Goal: Task Accomplishment & Management: Use online tool/utility

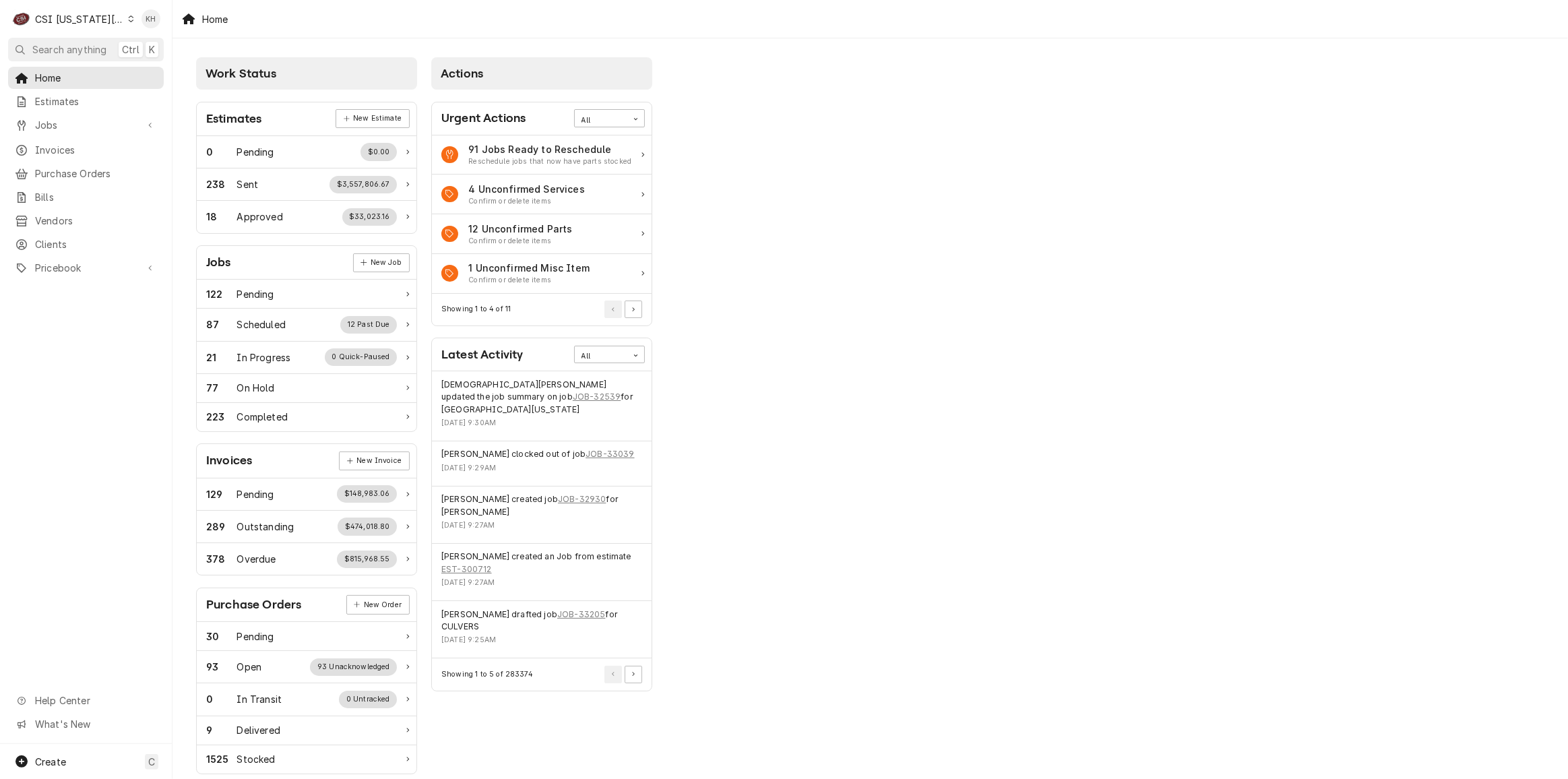
drag, startPoint x: 0, startPoint y: 0, endPoint x: 78, endPoint y: 16, distance: 79.6
click at [78, 16] on div "CSI [US_STATE][GEOGRAPHIC_DATA]" at bounding box center [79, 19] width 89 height 14
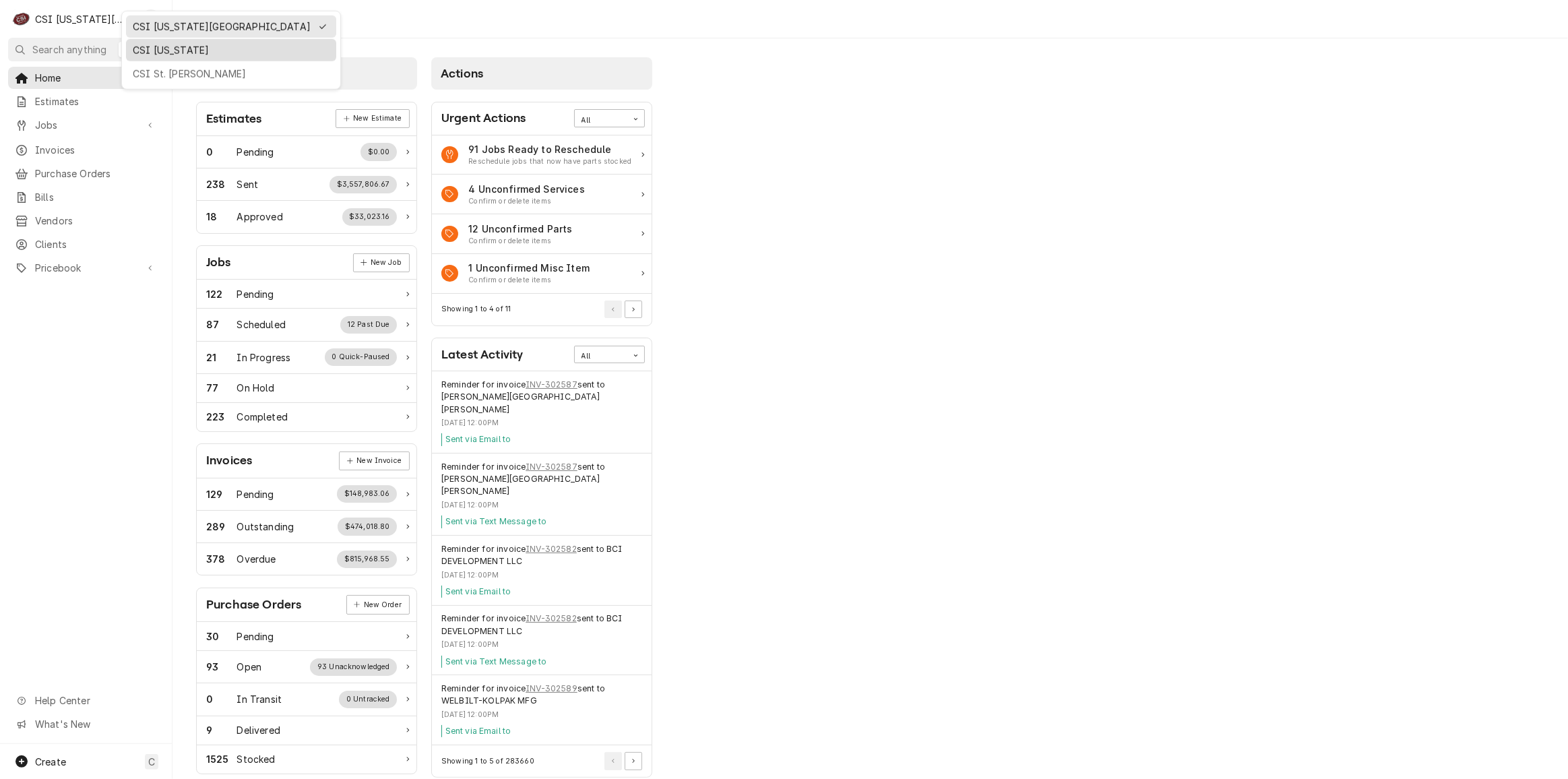
click at [139, 48] on div "CSI [US_STATE]" at bounding box center [230, 50] width 196 height 14
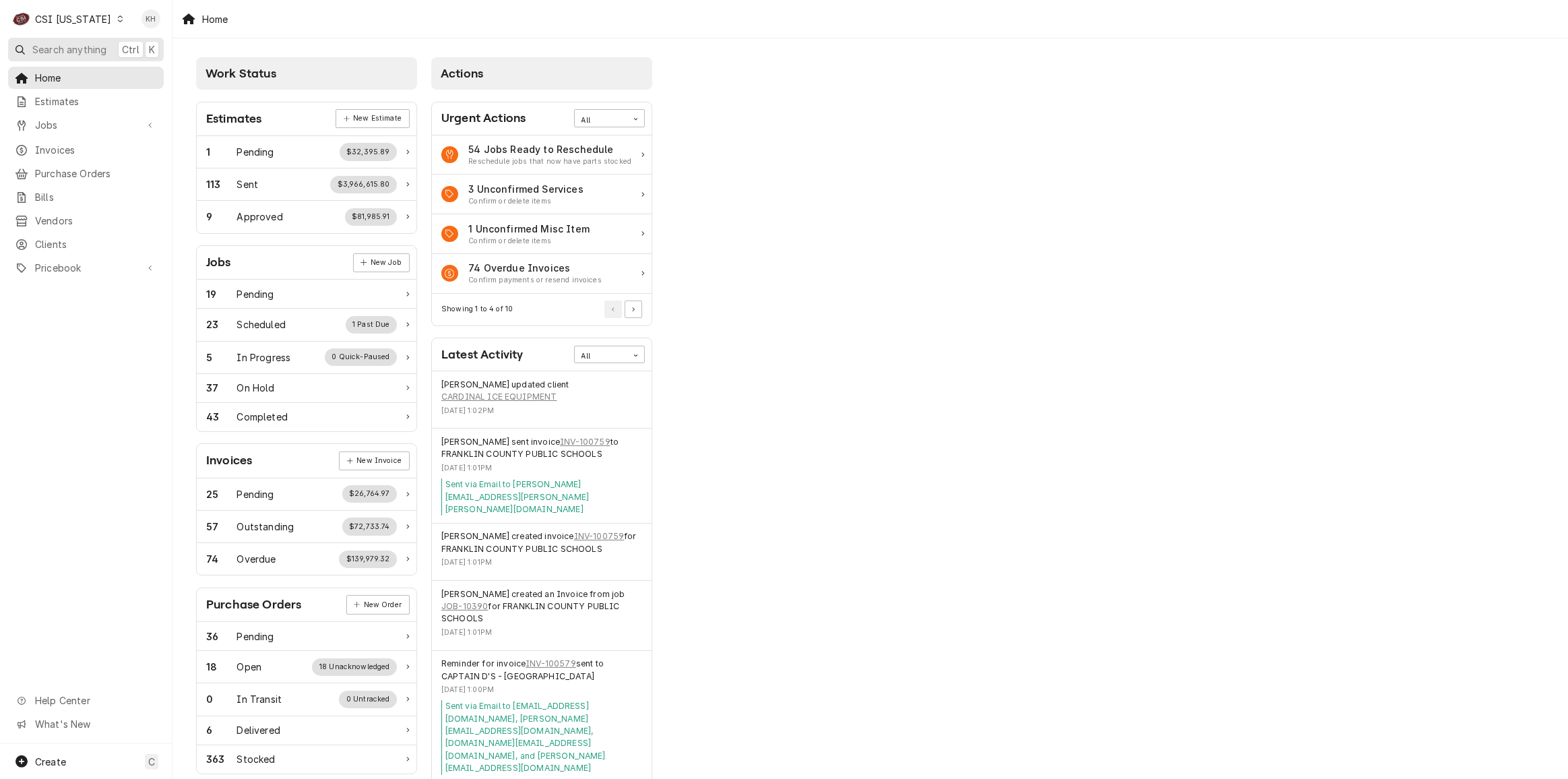
click at [105, 44] on span "Search anything" at bounding box center [69, 49] width 74 height 14
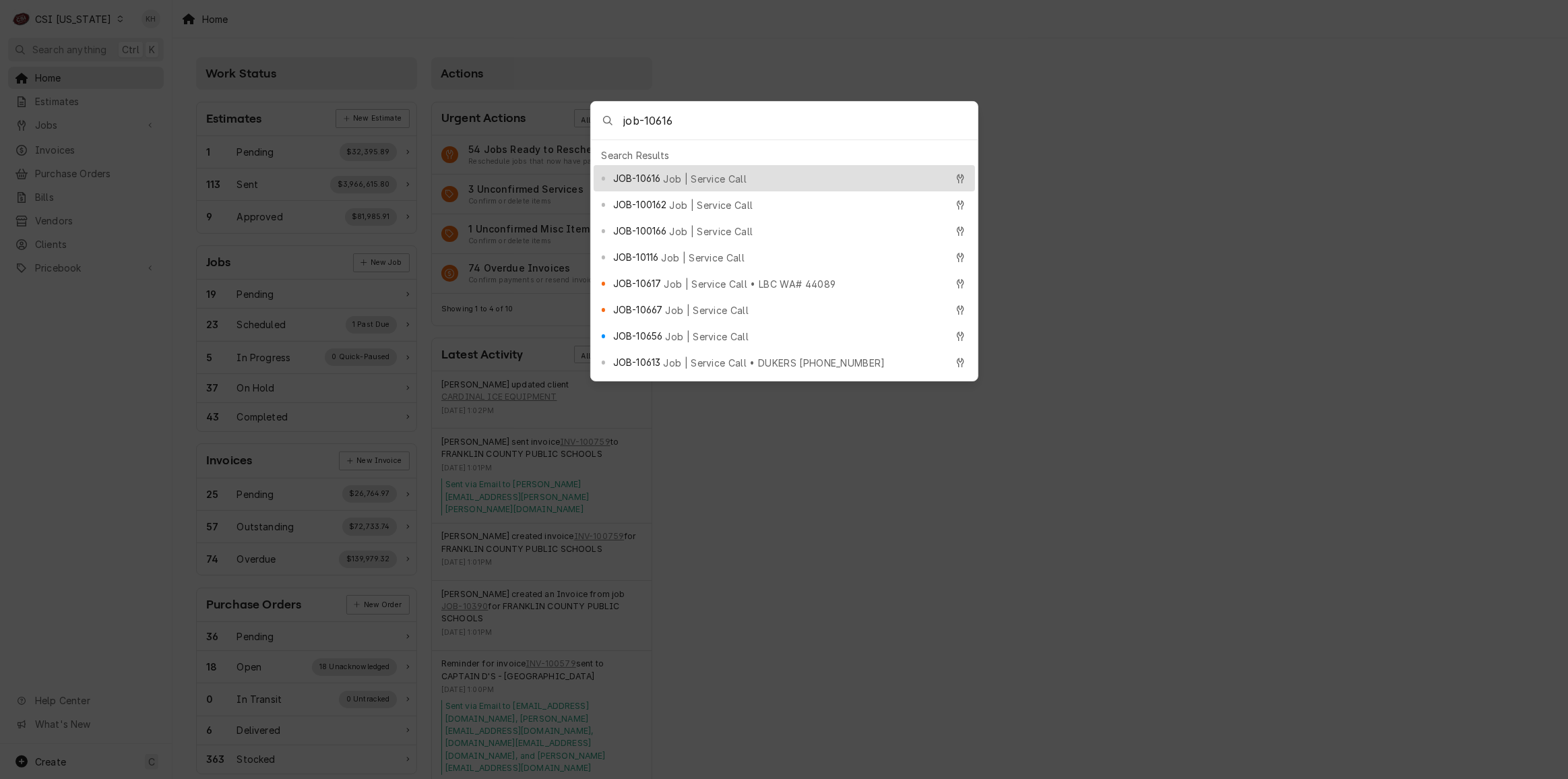
type input "job-10616"
click at [652, 171] on span "JOB-10616" at bounding box center [637, 178] width 47 height 14
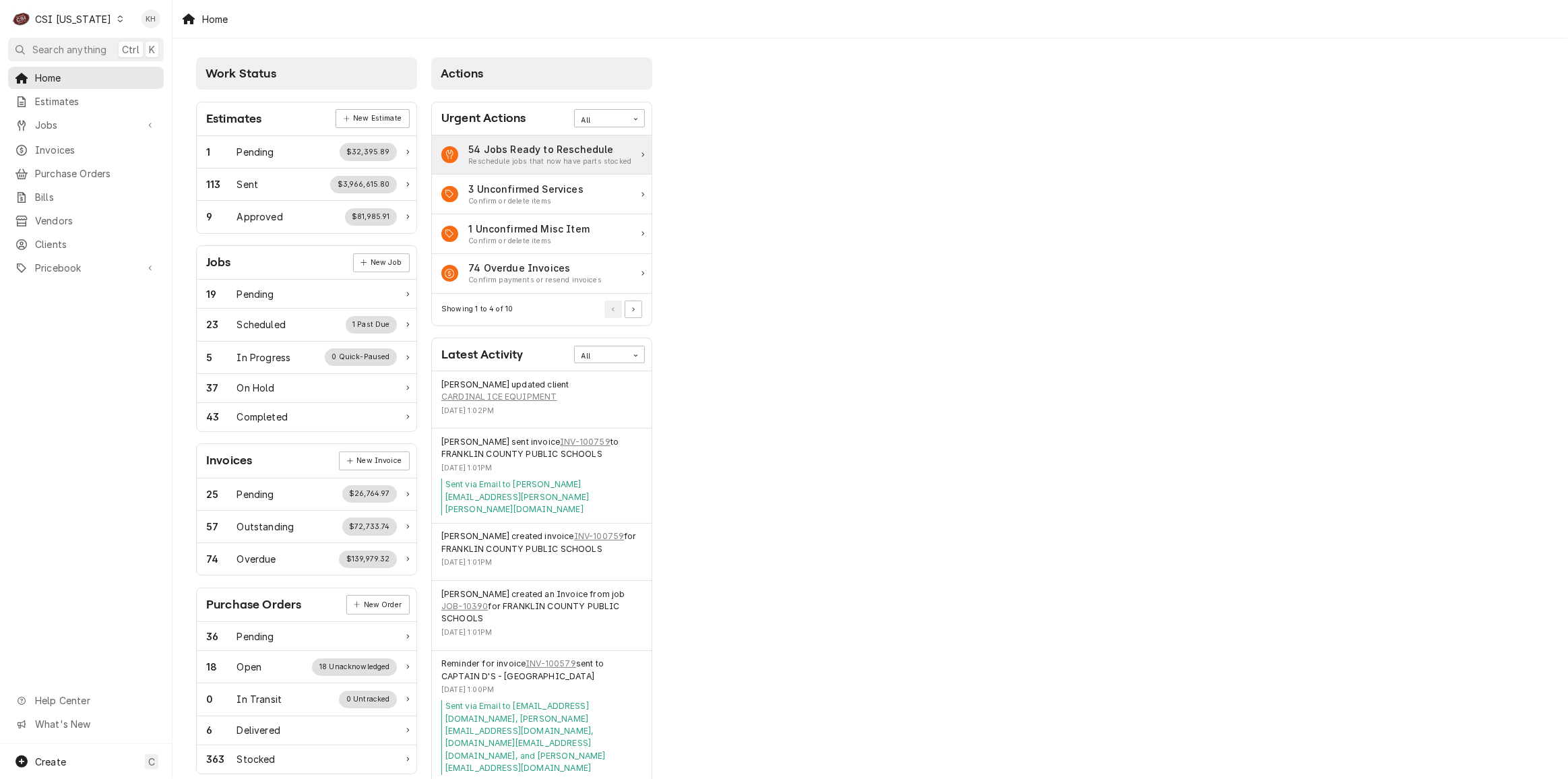
click at [652, 169] on div "54 Jobs Ready to Reschedule Reschedule jobs that now have parts stocked" at bounding box center [541, 155] width 219 height 39
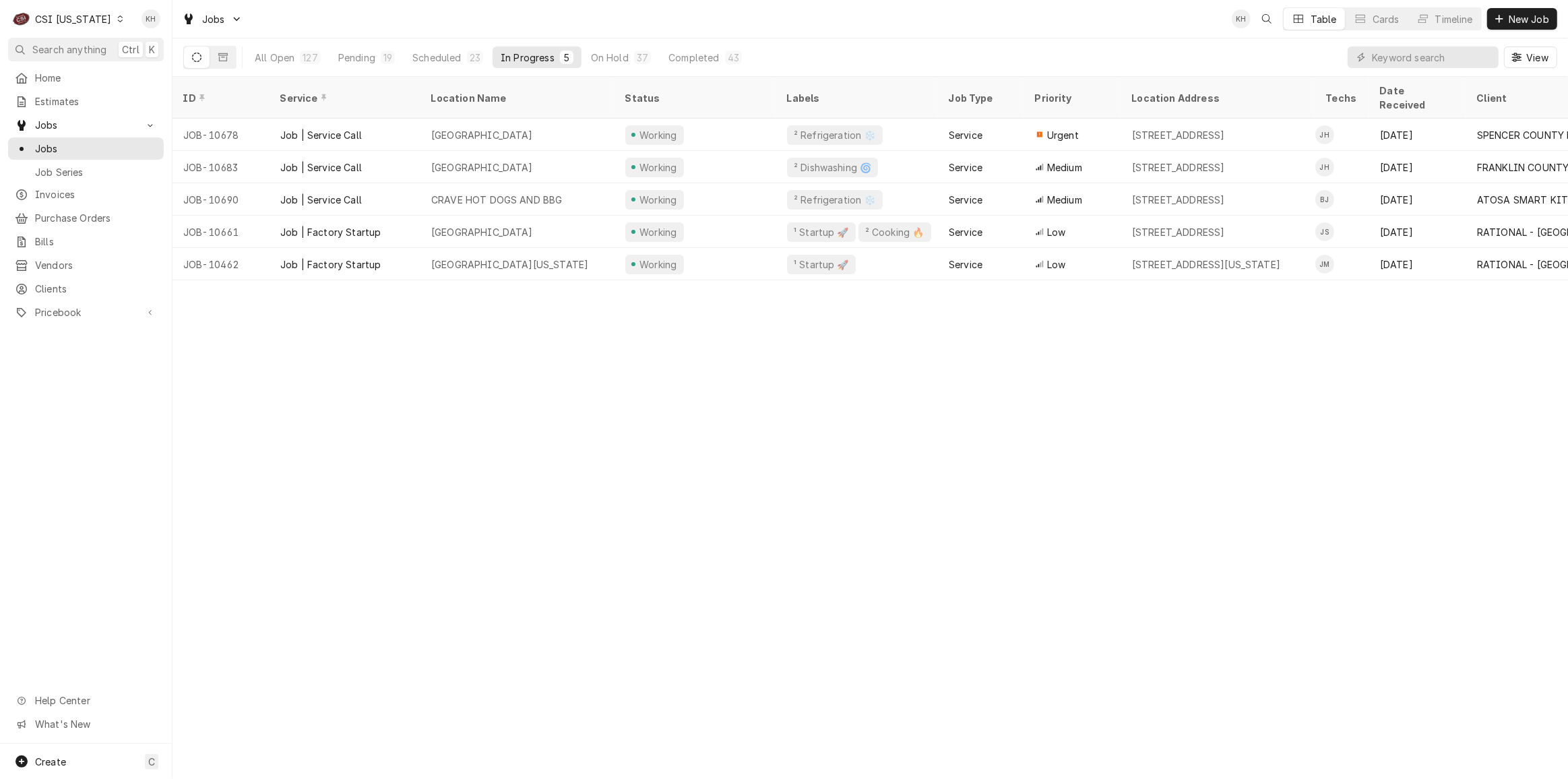
click at [109, 44] on button "Search anything Ctrl K" at bounding box center [86, 49] width 156 height 24
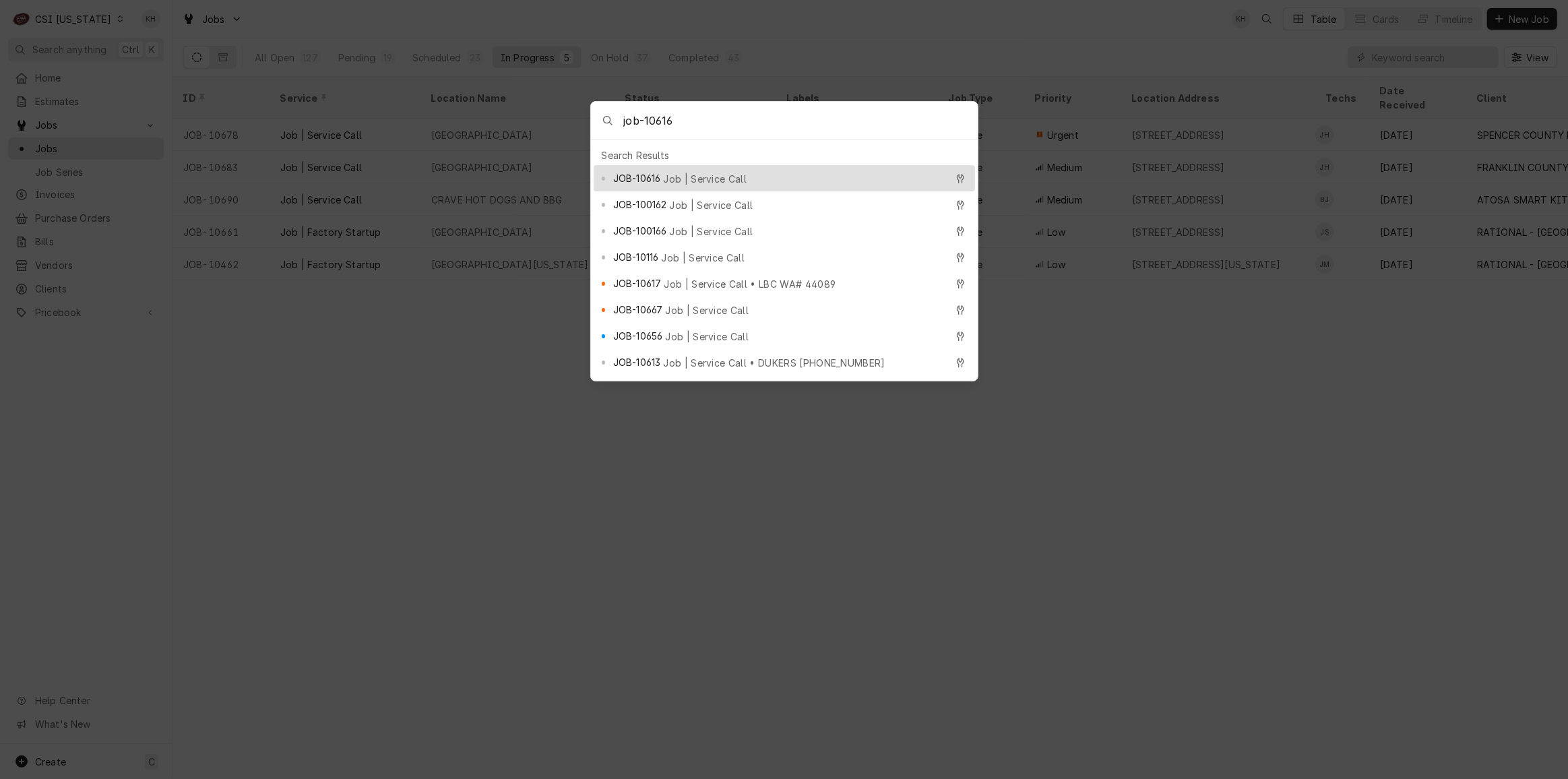
type input "job-10616"
click at [680, 172] on span "Job | Service Call" at bounding box center [704, 179] width 84 height 14
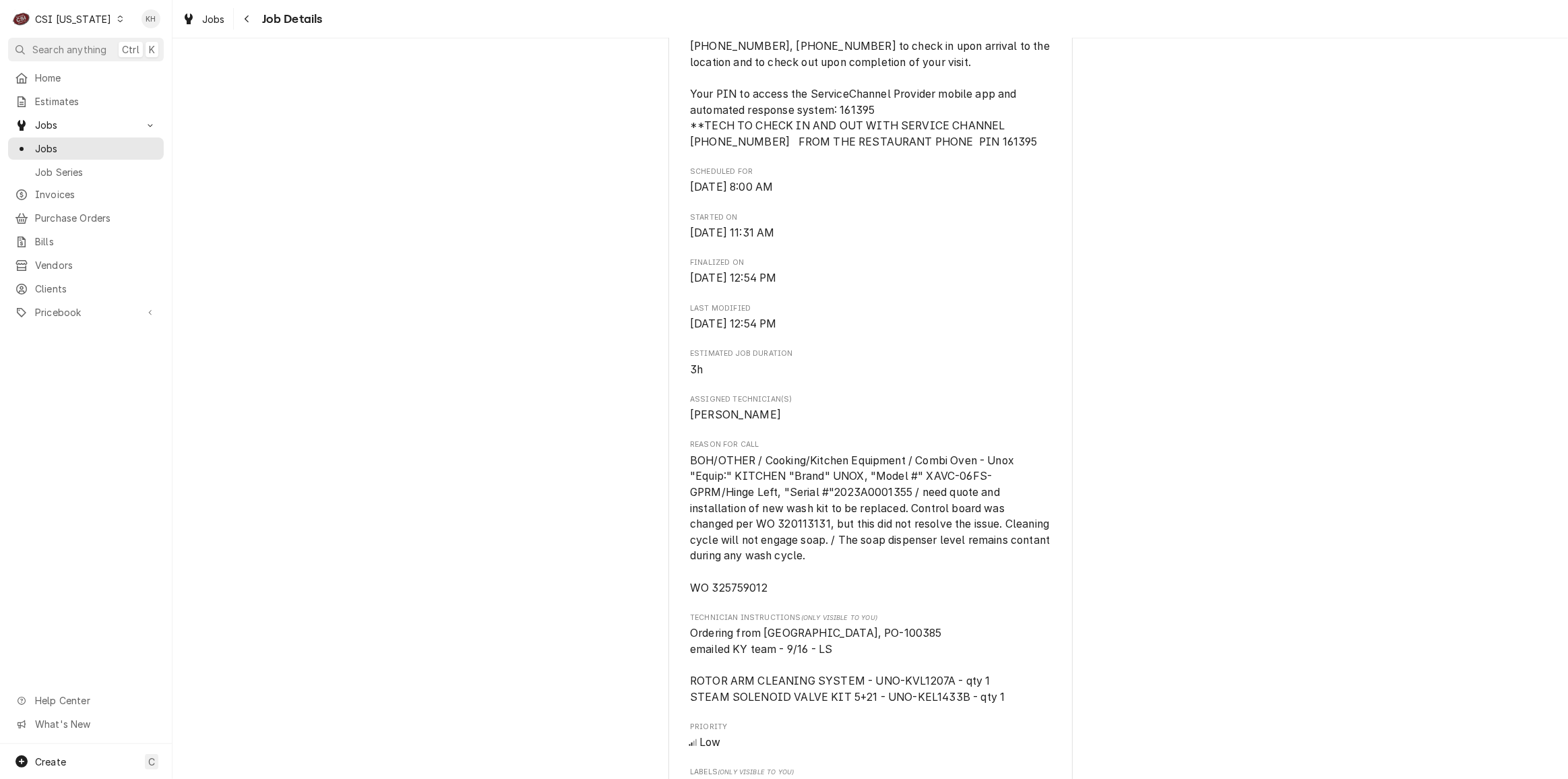
scroll to position [673, 0]
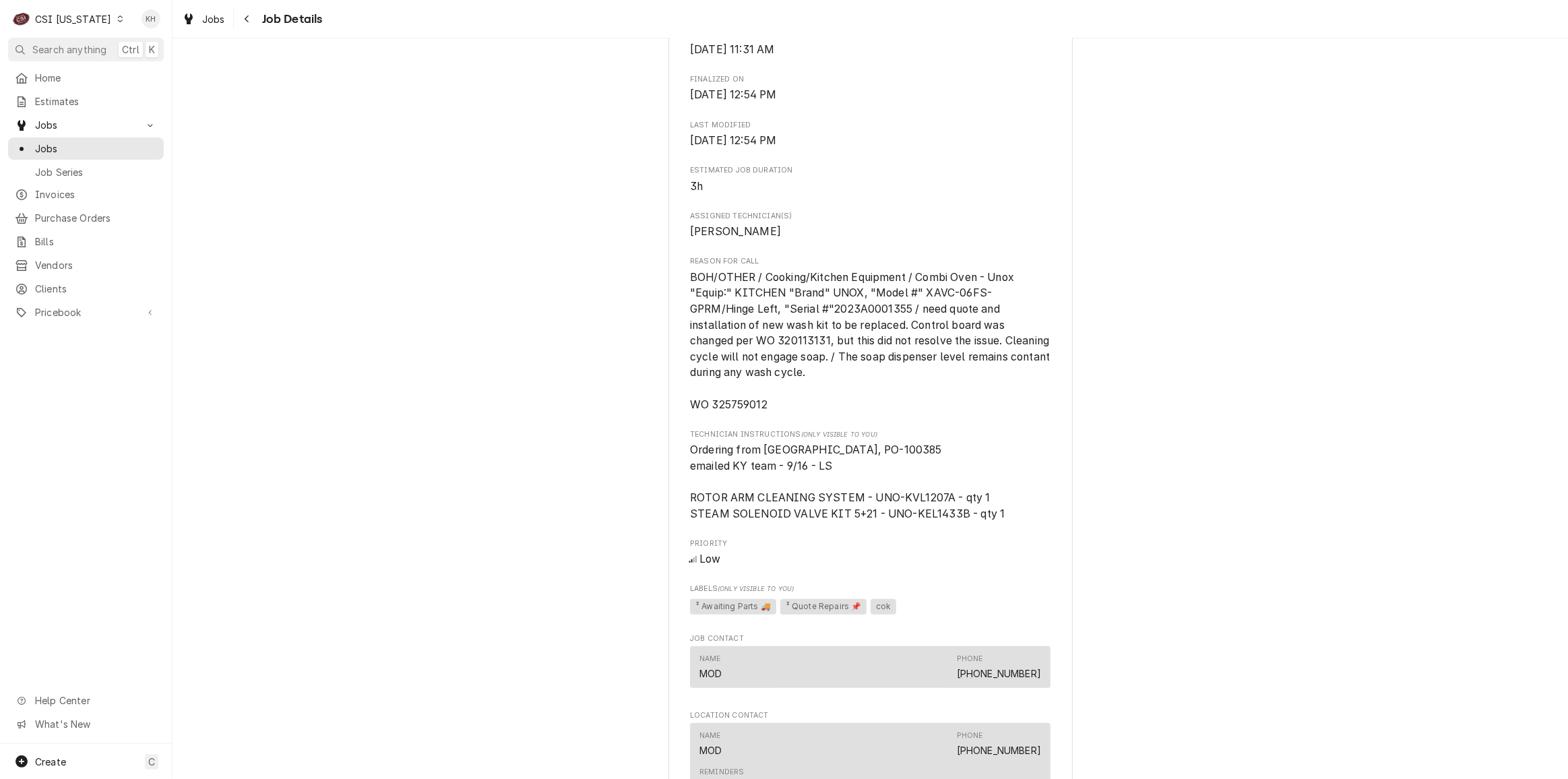
click at [746, 411] on span "BOH/OTHER / Cooking/Kitchen Equipment / Combi Oven - Unox "Equip:" KITCHEN "Bra…" at bounding box center [871, 341] width 362 height 140
copy span "325759012"
